Goal: Register for event/course

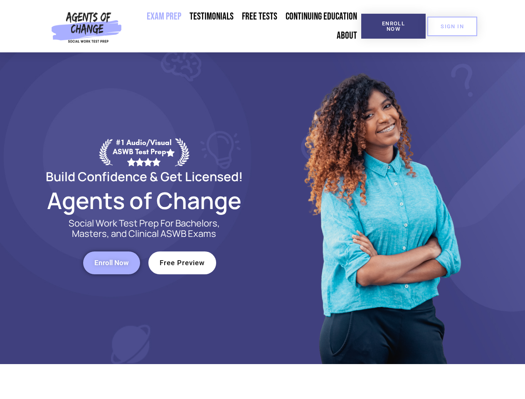
click at [263, 200] on div at bounding box center [381, 208] width 237 height 312
click at [393, 26] on span "Enroll Now" at bounding box center [394, 26] width 38 height 11
click at [452, 26] on span "SIGN IN" at bounding box center [452, 26] width 23 height 5
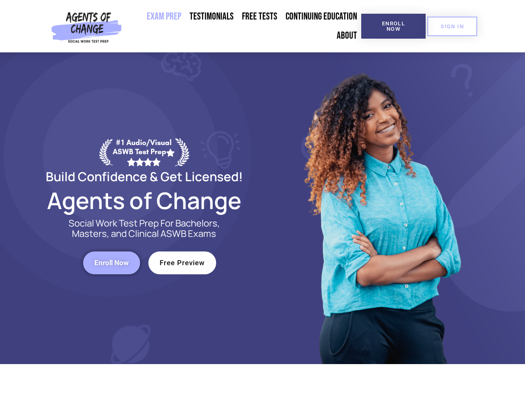
click at [111, 263] on span "Enroll Now" at bounding box center [111, 262] width 35 height 7
click at [182, 263] on span "Free Preview" at bounding box center [182, 262] width 45 height 7
